Goal: Transaction & Acquisition: Book appointment/travel/reservation

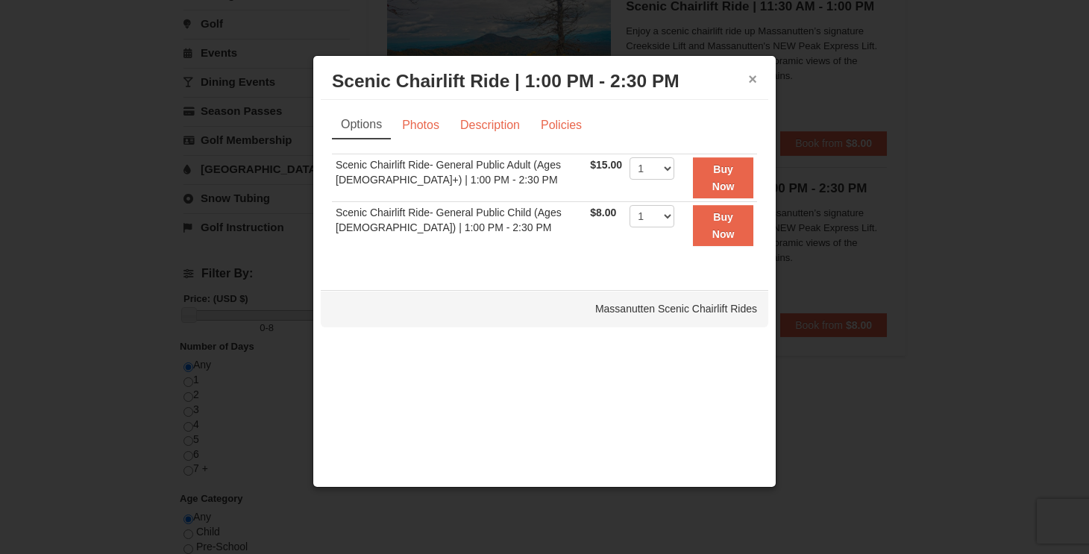
click at [750, 80] on button "×" at bounding box center [752, 79] width 9 height 15
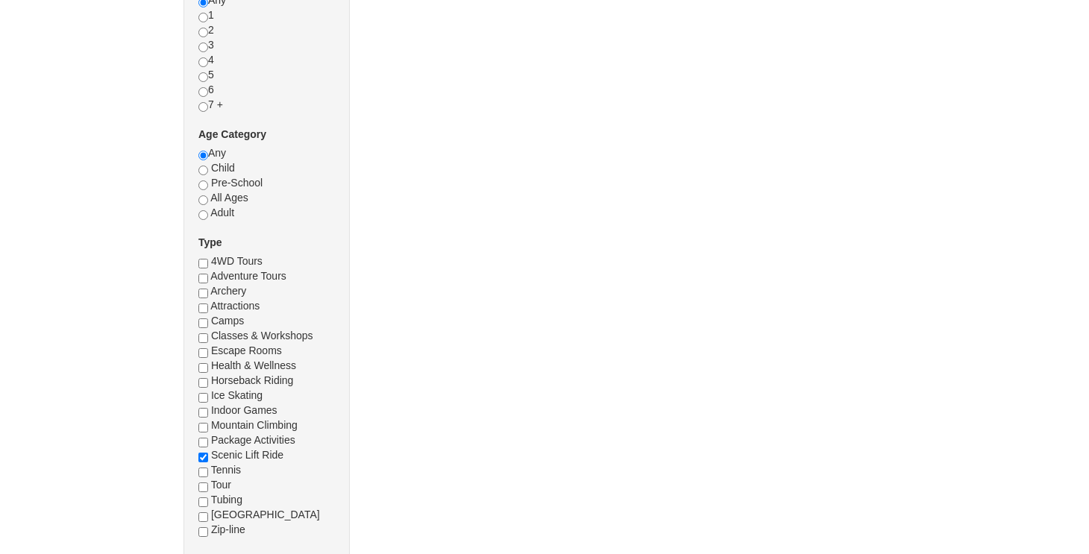
checkbox input "true"
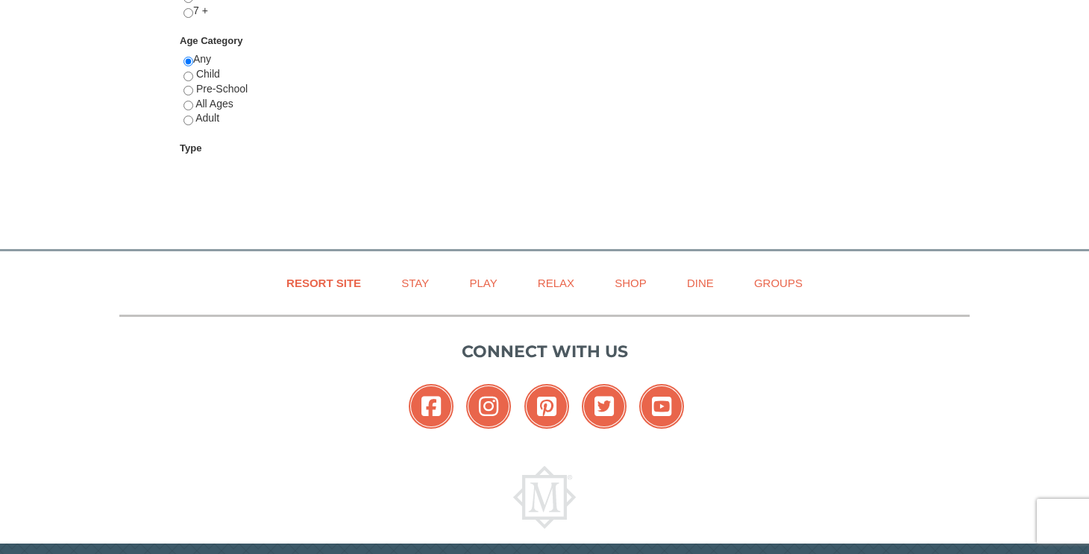
select select "10"
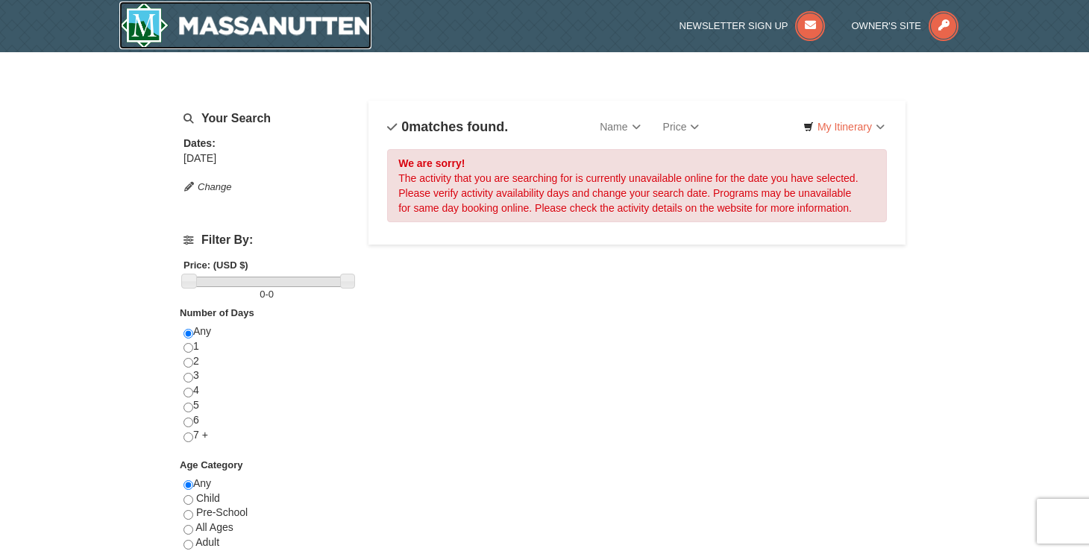
click at [268, 29] on img at bounding box center [245, 25] width 252 height 48
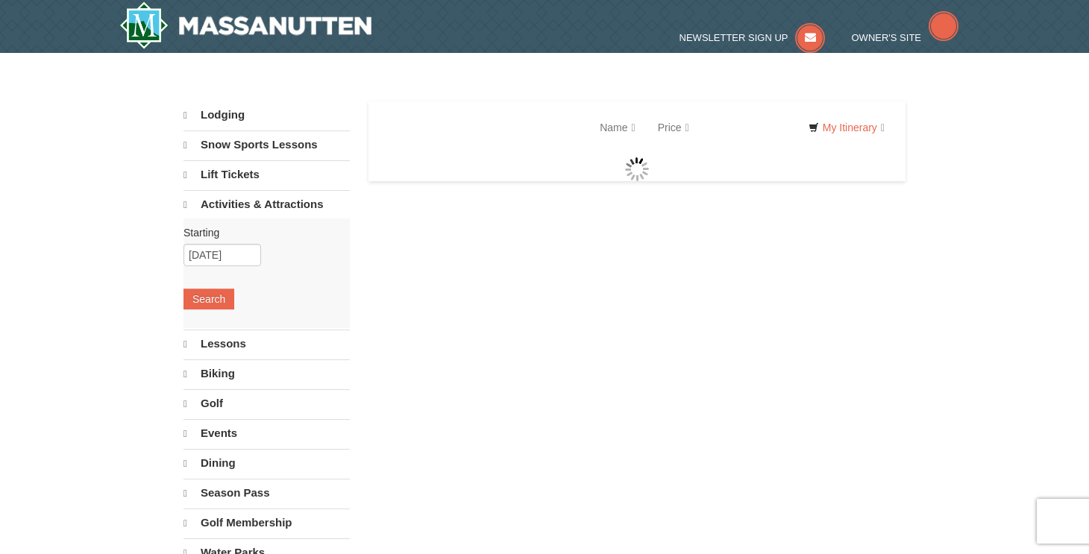
select select "10"
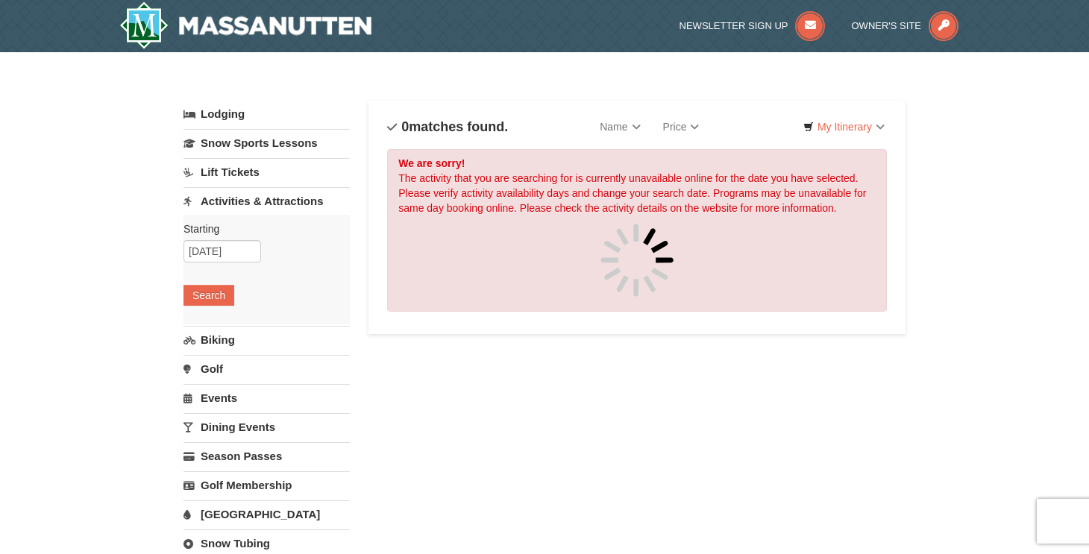
click at [239, 175] on link "Lift Tickets" at bounding box center [267, 172] width 166 height 28
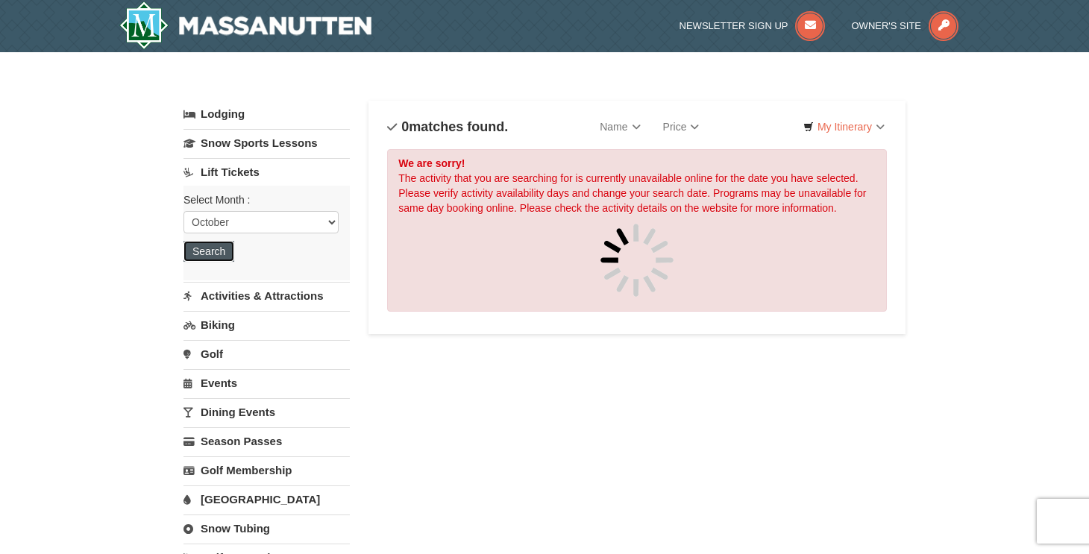
click at [220, 249] on button "Search" at bounding box center [209, 251] width 51 height 21
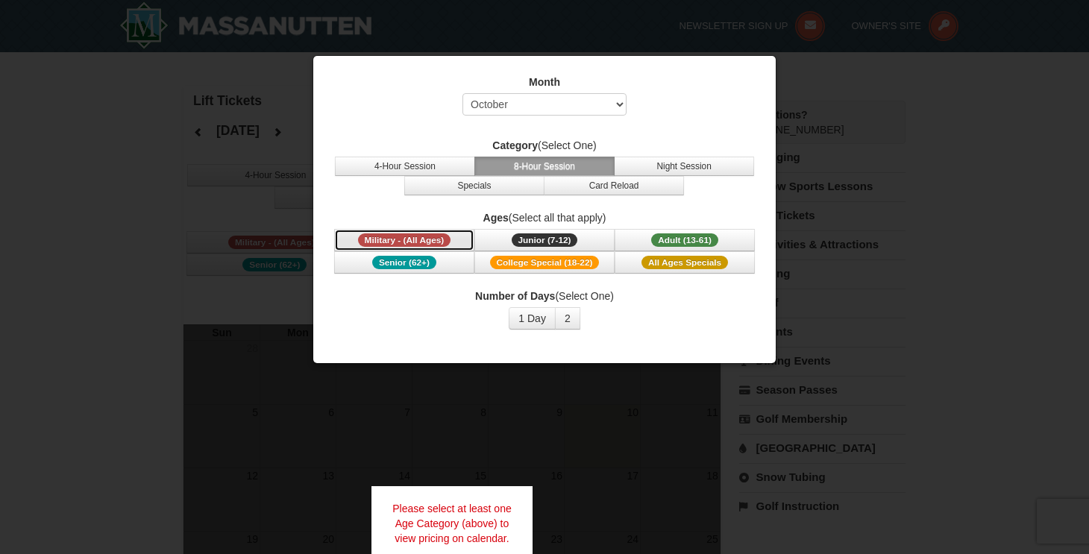
click at [419, 242] on span "Military - (All Ages)" at bounding box center [404, 239] width 93 height 13
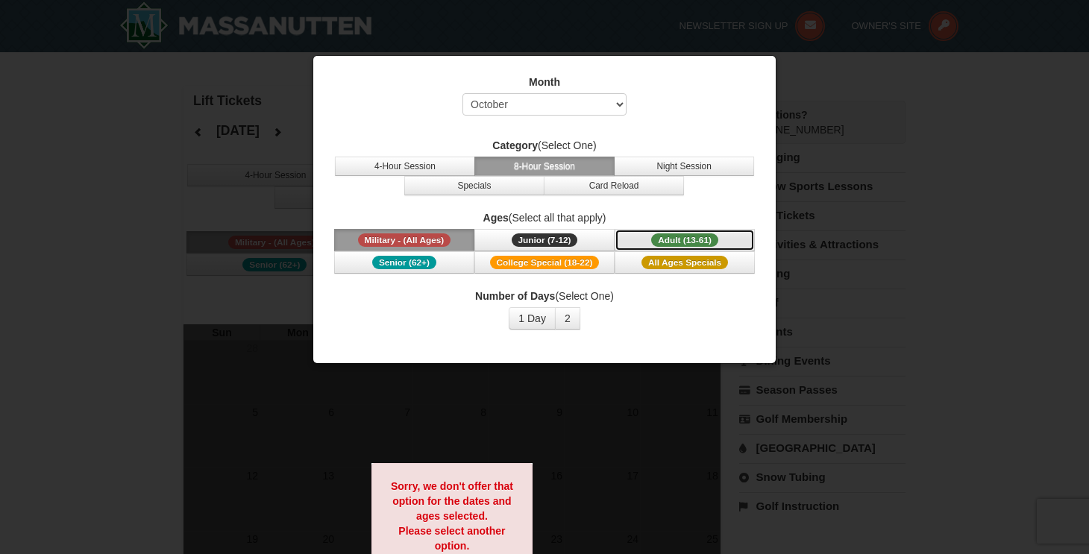
click at [686, 240] on span "Adult (13-61)" at bounding box center [684, 239] width 67 height 13
click at [407, 266] on span "Senior (62+)" at bounding box center [404, 262] width 64 height 13
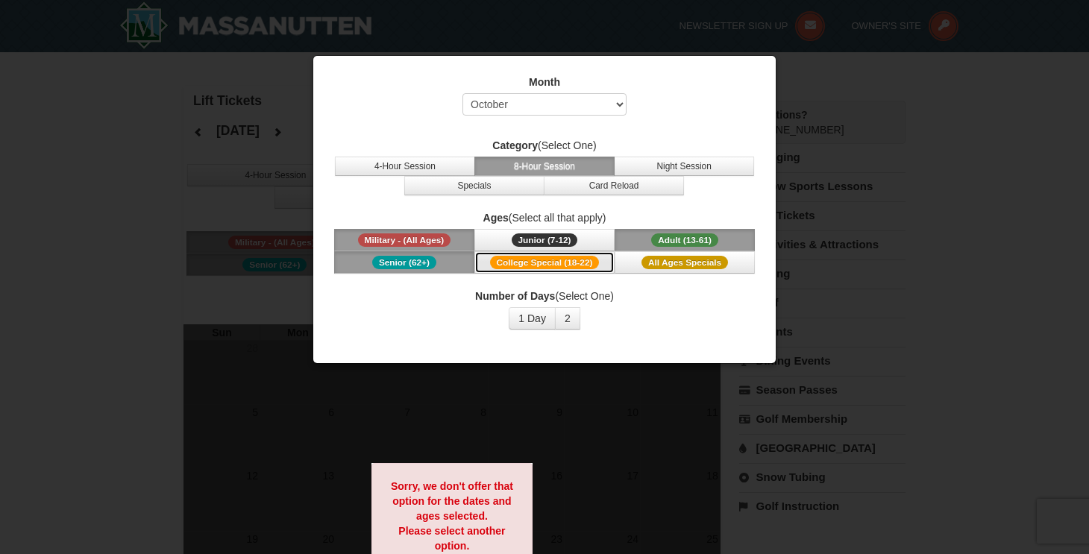
click at [553, 260] on span "College Special (18-22)" at bounding box center [545, 262] width 110 height 13
click at [689, 260] on span "All Ages Specials" at bounding box center [685, 262] width 87 height 13
click at [207, 194] on div at bounding box center [544, 277] width 1089 height 554
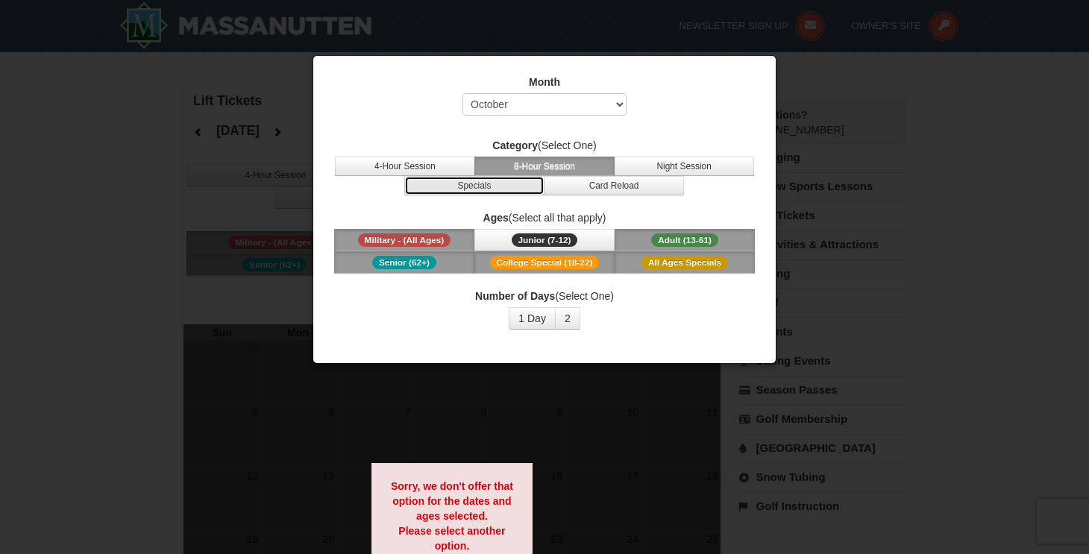
click at [502, 192] on button "Specials" at bounding box center [474, 185] width 140 height 19
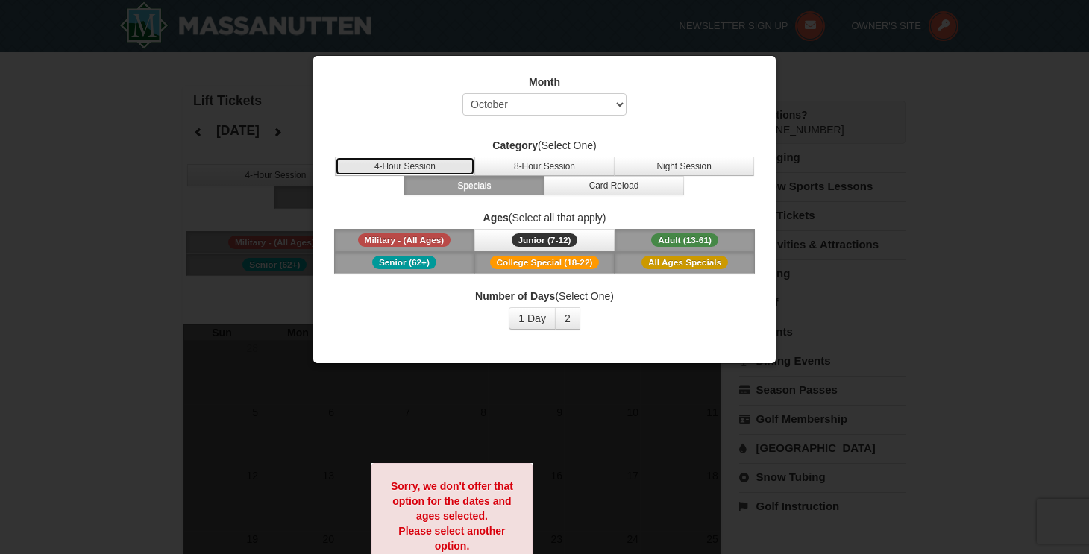
click at [430, 160] on button "4-Hour Session" at bounding box center [405, 166] width 140 height 19
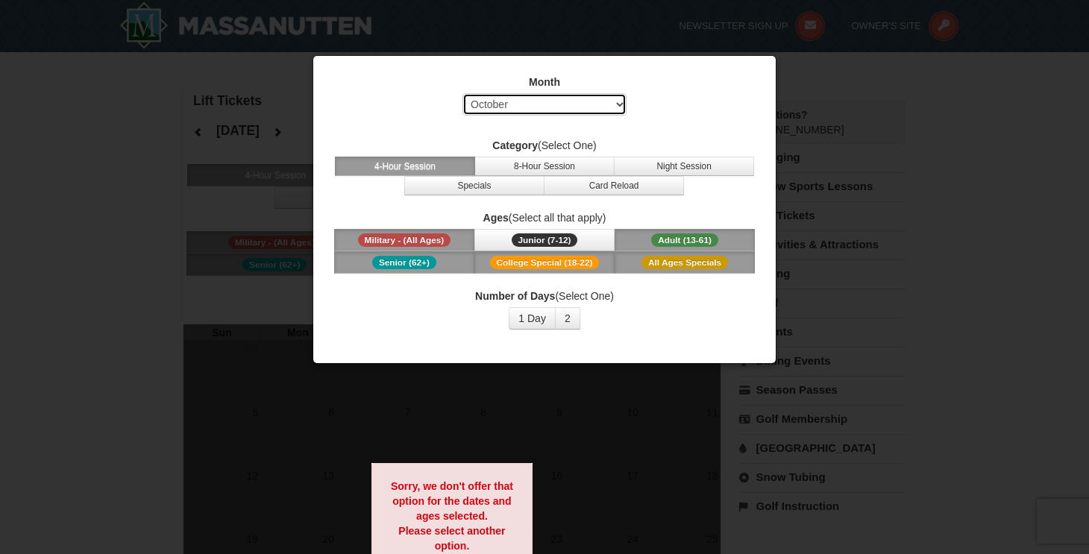
click at [607, 103] on select "Select October November December January February March April May June July Aug…" at bounding box center [544, 104] width 164 height 22
select select "11"
click at [462, 93] on select "Select October November December January February March April May June July Aug…" at bounding box center [544, 104] width 164 height 22
click at [638, 324] on div "Number of Days (Select One) 1 Day 2 3 4 5 6 7 8 9 10 11 12 13 14 15" at bounding box center [544, 309] width 425 height 41
click at [407, 258] on span "Senior (62+)" at bounding box center [404, 262] width 64 height 13
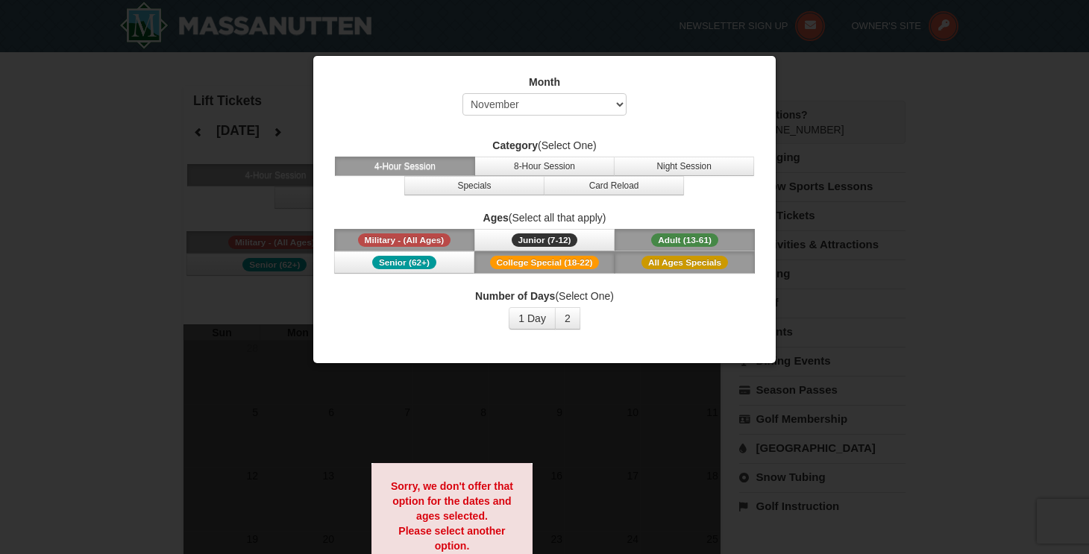
click at [407, 238] on span "Military - (All Ages)" at bounding box center [404, 239] width 93 height 13
click at [143, 250] on div at bounding box center [544, 277] width 1089 height 554
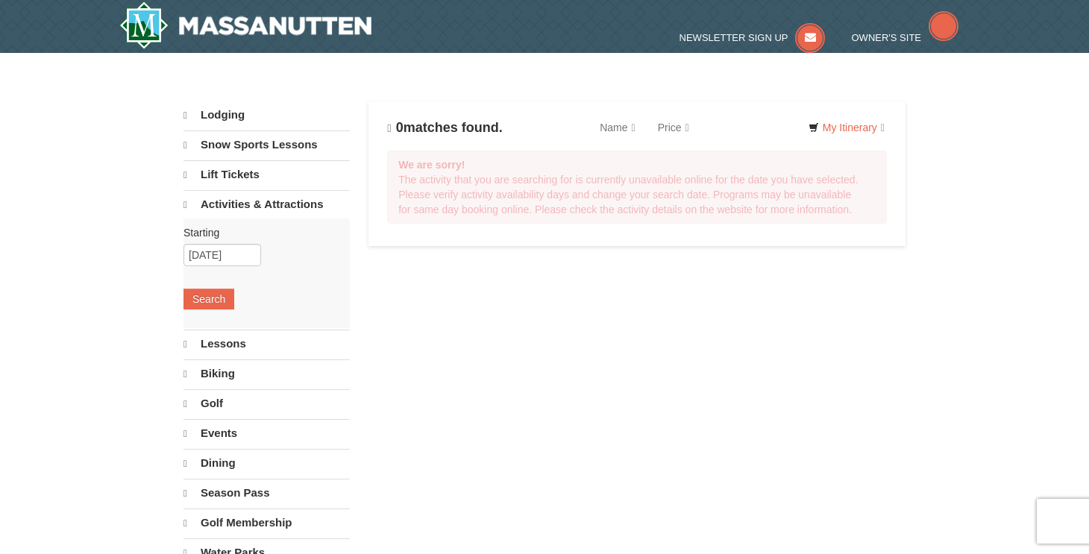
select select "10"
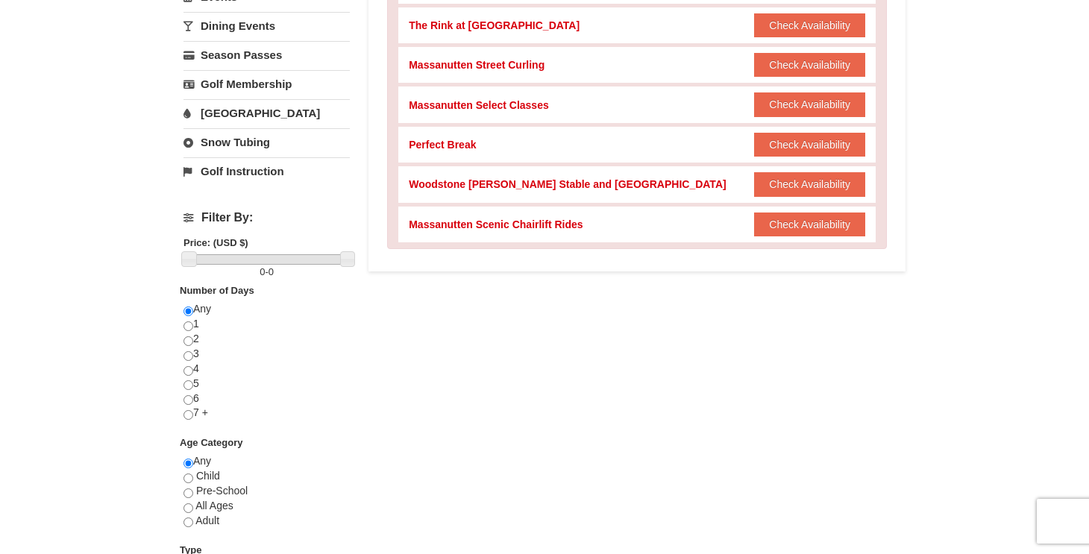
scroll to position [460, 0]
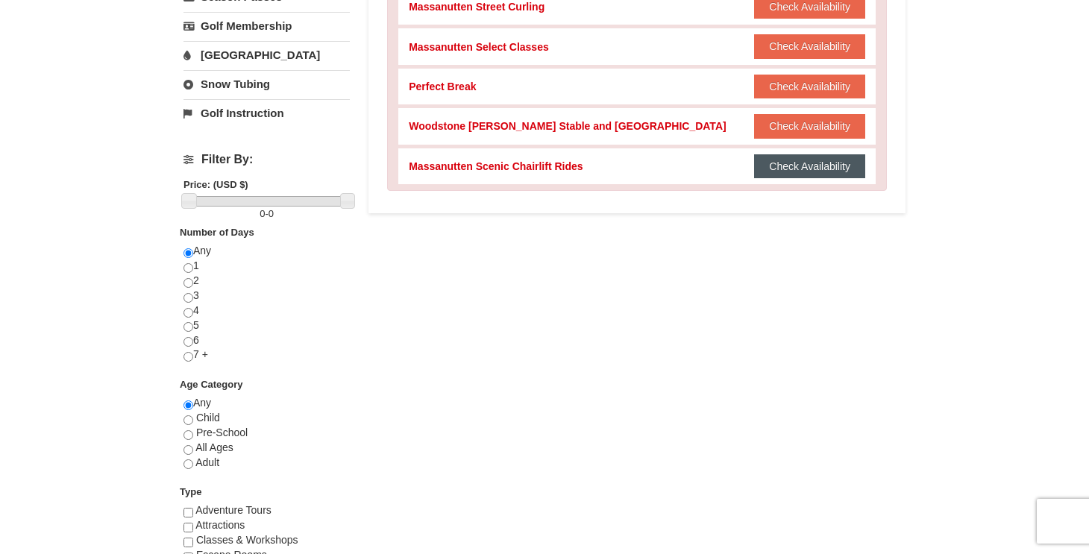
click at [826, 166] on button "Check Availability" at bounding box center [809, 166] width 111 height 24
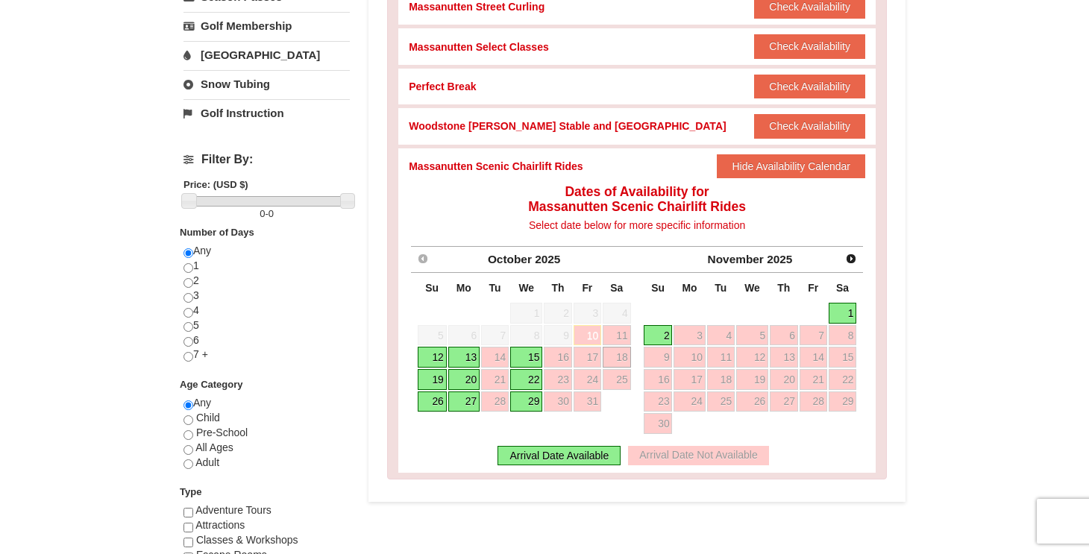
click at [436, 380] on link "19" at bounding box center [432, 379] width 29 height 21
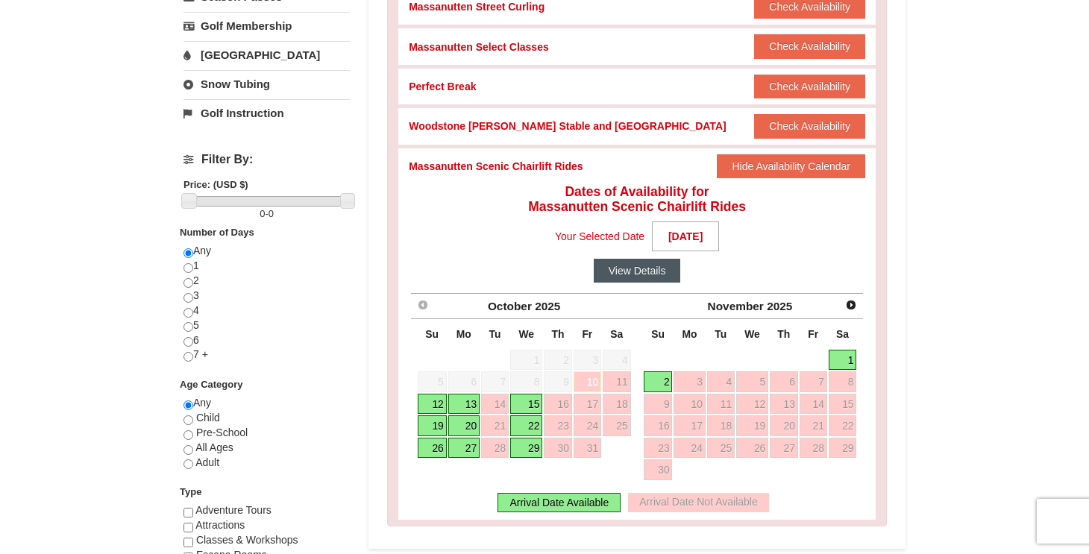
click at [628, 276] on button "View Details" at bounding box center [637, 271] width 87 height 24
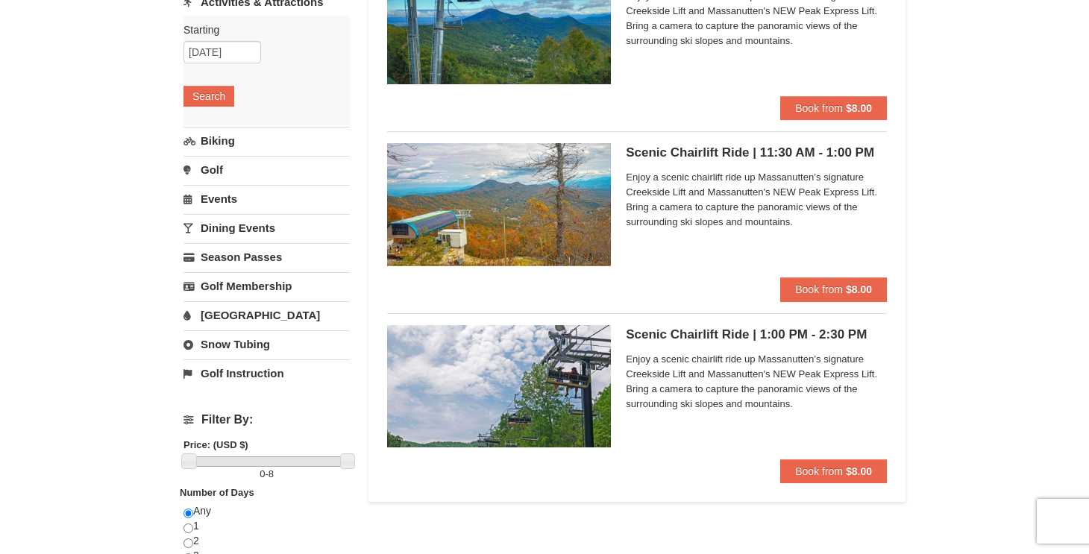
scroll to position [201, 0]
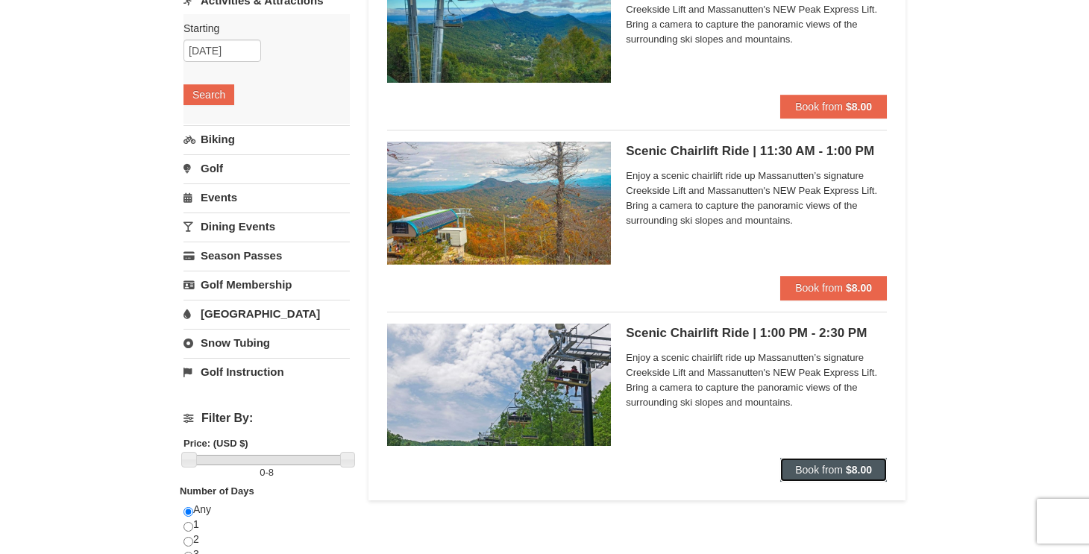
click at [834, 468] on span "Book from" at bounding box center [819, 470] width 48 height 12
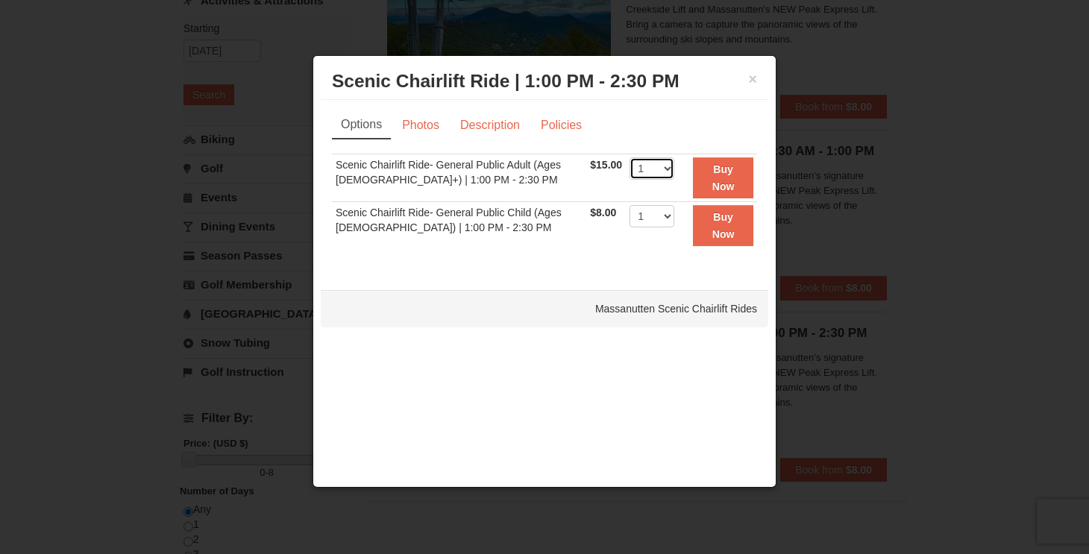
click at [661, 169] on select "1 2 3 4 5 6 7 8 9 10 11 12 13 14 15 16 17 18 19 20 21 22" at bounding box center [652, 168] width 45 height 22
select select "2"
click at [630, 157] on select "1 2 3 4 5 6 7 8 9 10 11 12 13 14 15 16 17 18 19 20 21 22" at bounding box center [652, 168] width 45 height 22
click at [656, 220] on select "1 2 3 4 5 6 7 8 9 10 11 12 13 14 15 16 17 18 19 20 21 22" at bounding box center [652, 216] width 45 height 22
select select "2"
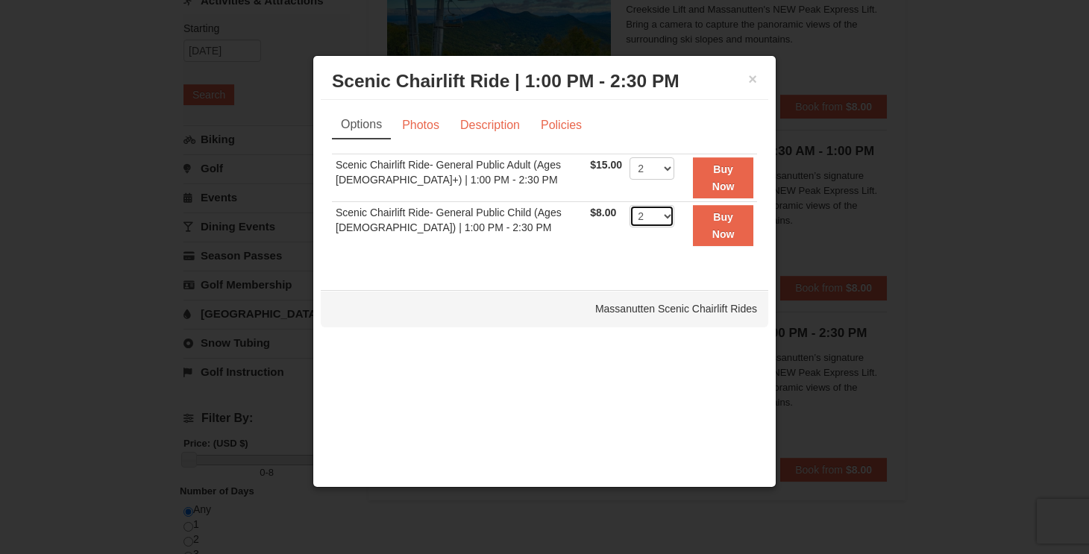
click at [630, 205] on select "1 2 3 4 5 6 7 8 9 10 11 12 13 14 15 16 17 18 19 20 21 22" at bounding box center [652, 216] width 45 height 22
click at [722, 179] on button "Buy Now" at bounding box center [723, 177] width 60 height 41
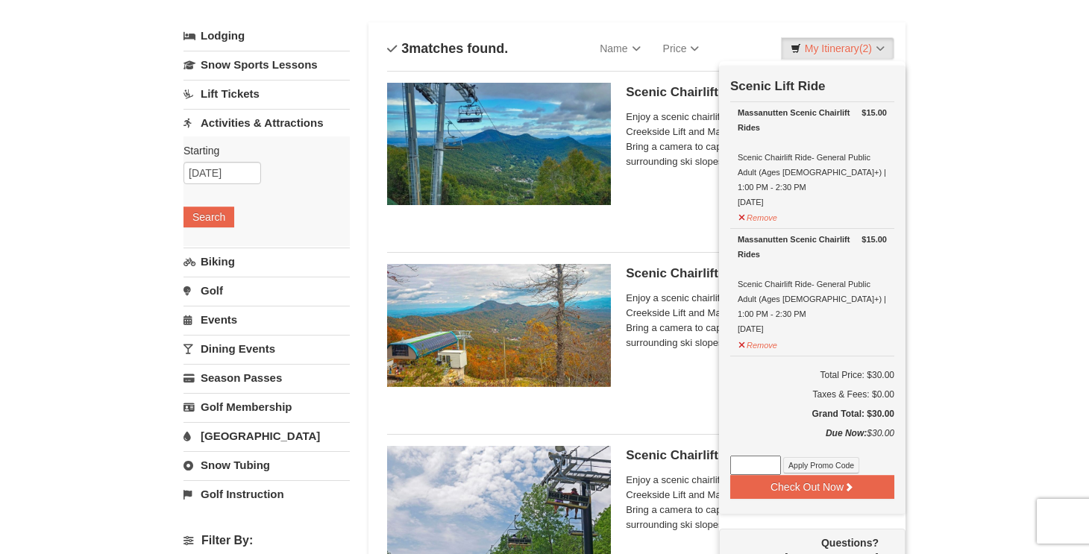
scroll to position [75, 0]
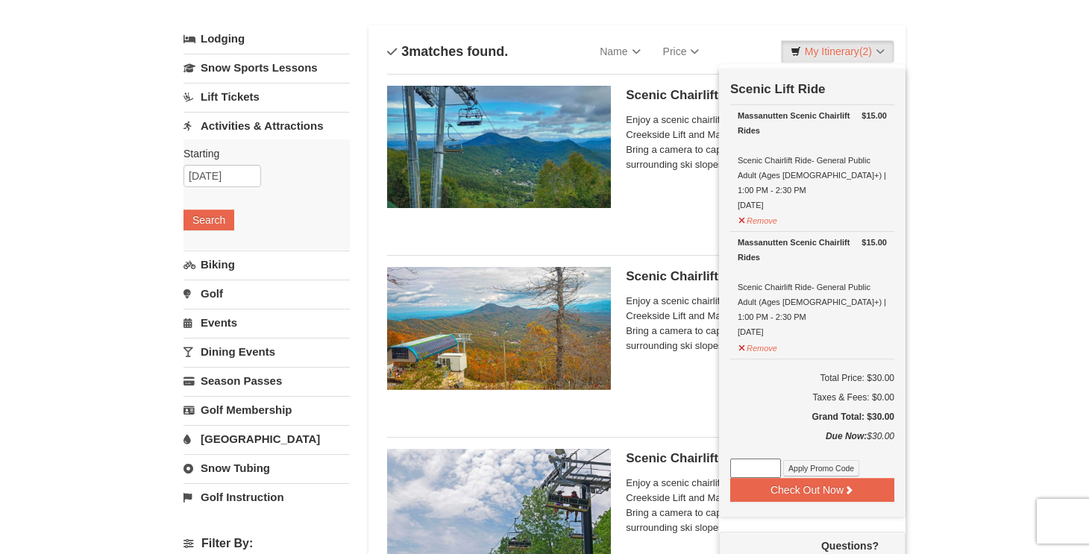
click at [984, 134] on div "× Categories List Filter My Itinerary (2) Check Out Now Scenic Lift Ride $15.00…" at bounding box center [544, 477] width 1089 height 1000
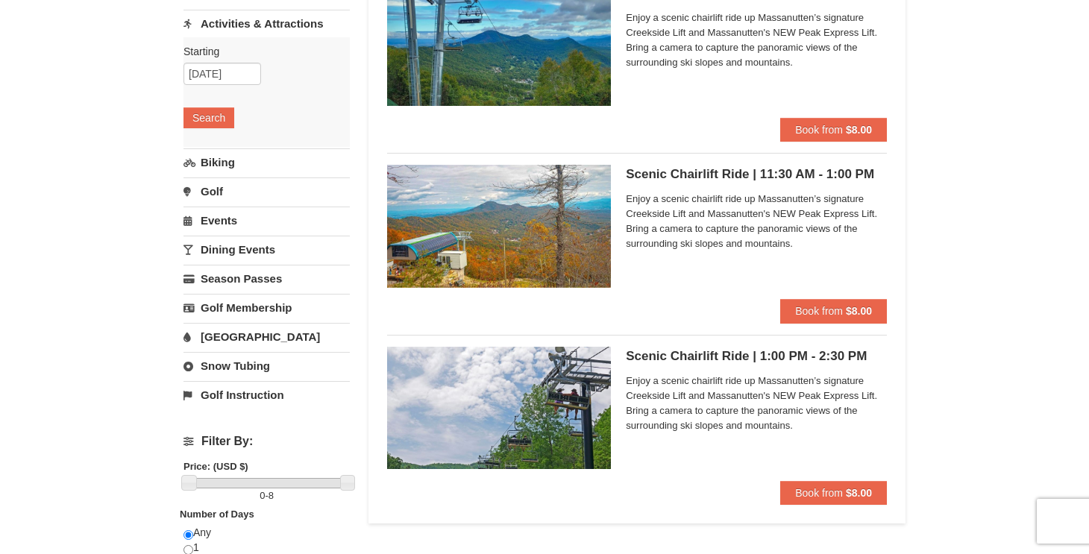
scroll to position [219, 0]
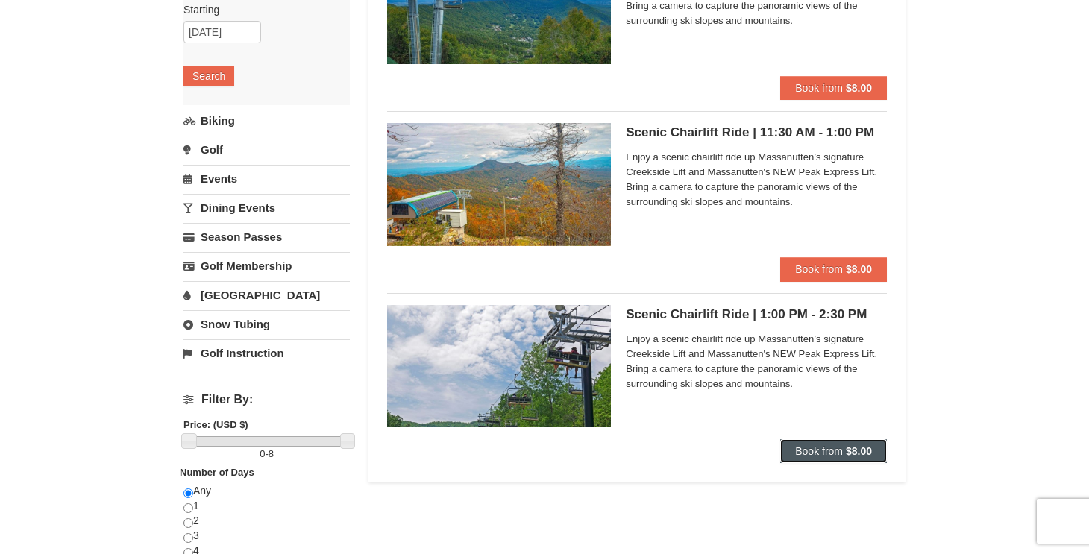
click at [823, 451] on span "Book from" at bounding box center [819, 451] width 48 height 12
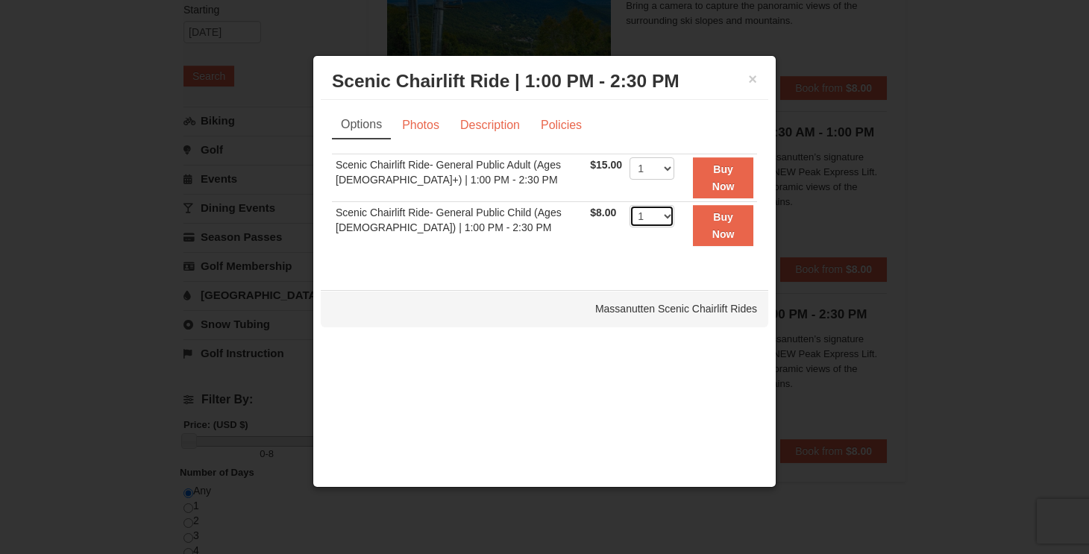
click at [661, 213] on select "1 2 3 4 5 6 7 8 9 10 11 12 13 14 15 16 17 18 19 20 21 22" at bounding box center [652, 216] width 45 height 22
select select "2"
click at [630, 205] on select "1 2 3 4 5 6 7 8 9 10 11 12 13 14 15 16 17 18 19 20 21 22" at bounding box center [652, 216] width 45 height 22
click at [724, 222] on strong "Buy Now" at bounding box center [723, 225] width 22 height 28
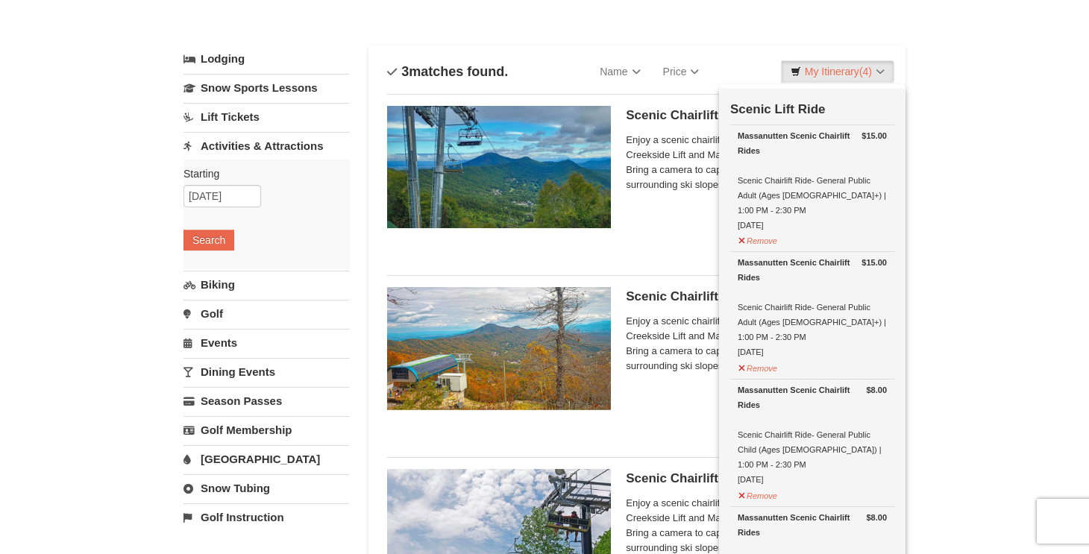
scroll to position [0, 0]
